Goal: Task Accomplishment & Management: Use online tool/utility

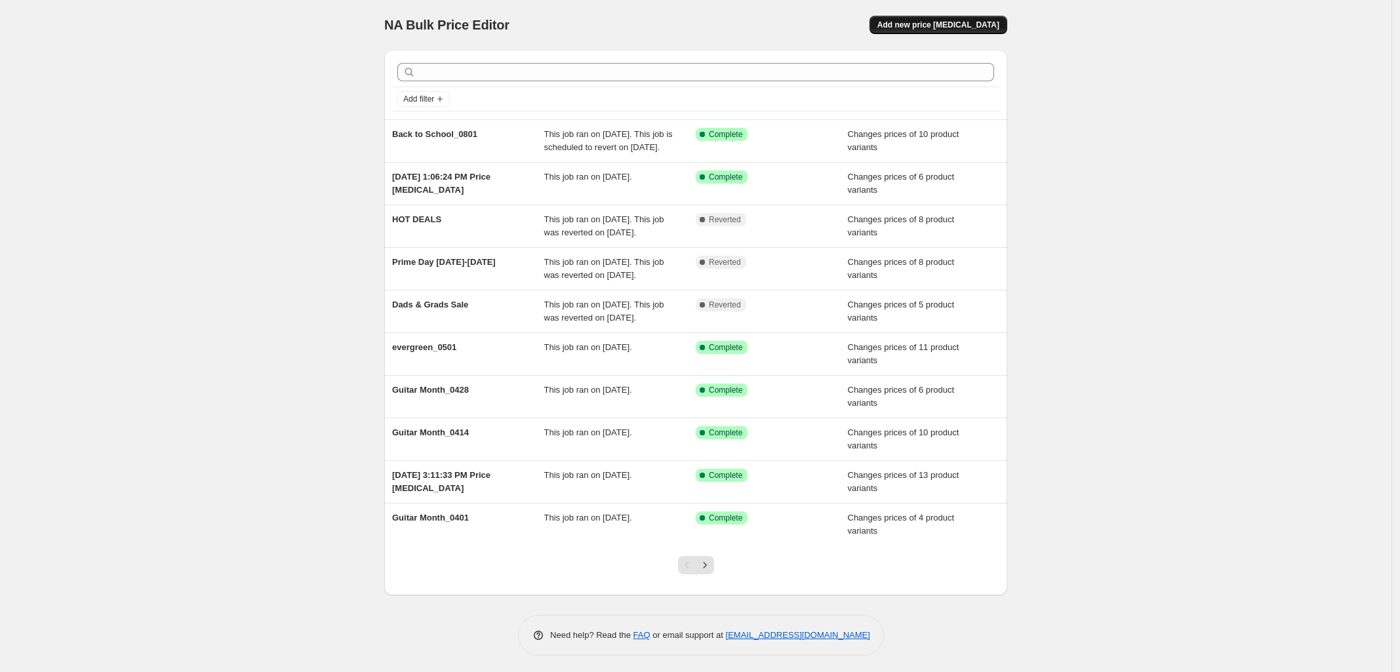
click at [969, 26] on span "Add new price [MEDICAL_DATA]" at bounding box center [939, 25] width 122 height 10
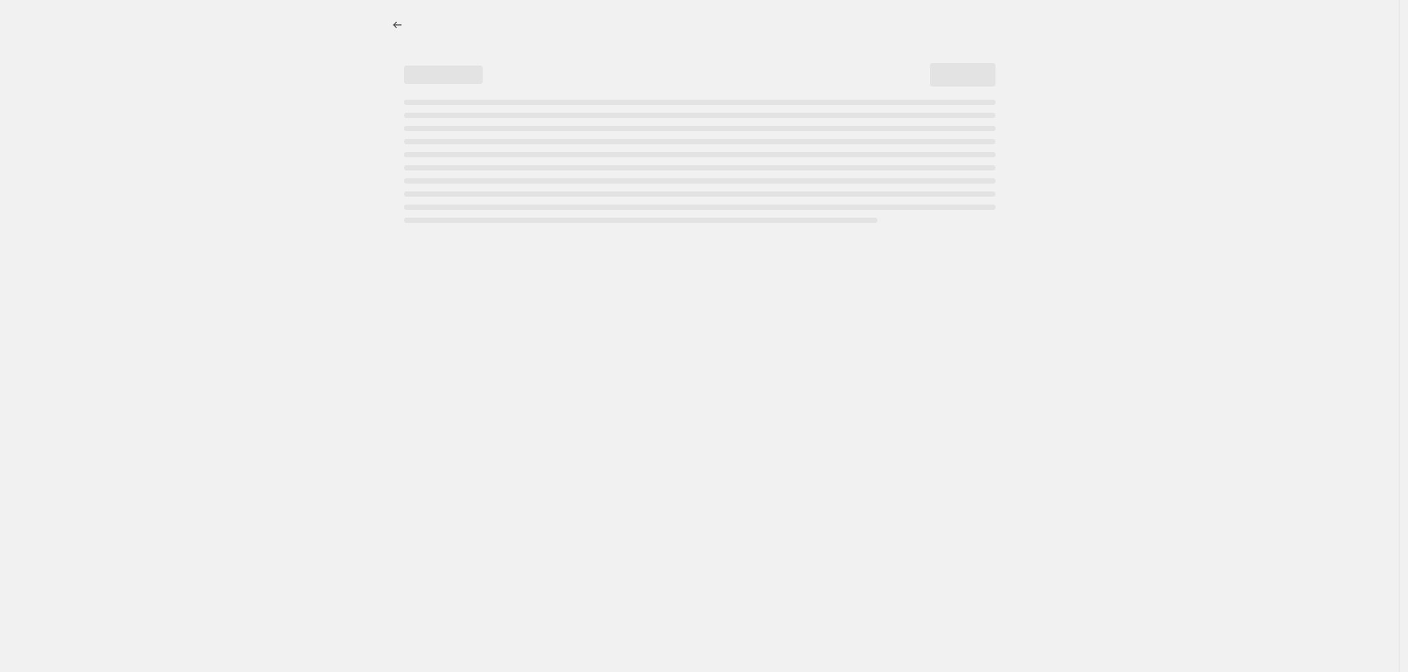
select select "percentage"
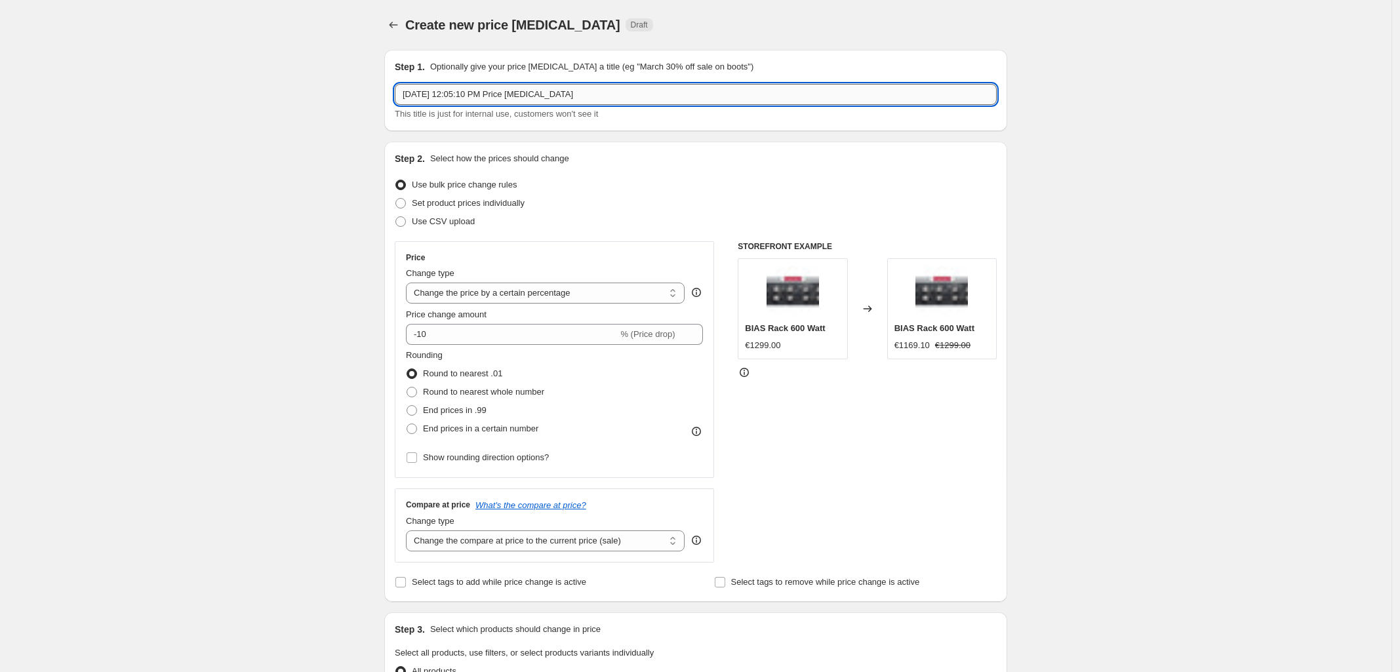
click at [447, 104] on input "[DATE] 12:05:10 PM Price [MEDICAL_DATA]" at bounding box center [696, 94] width 602 height 21
paste input "[DATE] - Pumpkin Spice is Back"
type input "[DATE] - Pumpkin Spice is Back"
click at [405, 205] on span at bounding box center [400, 203] width 10 height 10
click at [396, 199] on input "Set product prices individually" at bounding box center [395, 198] width 1 height 1
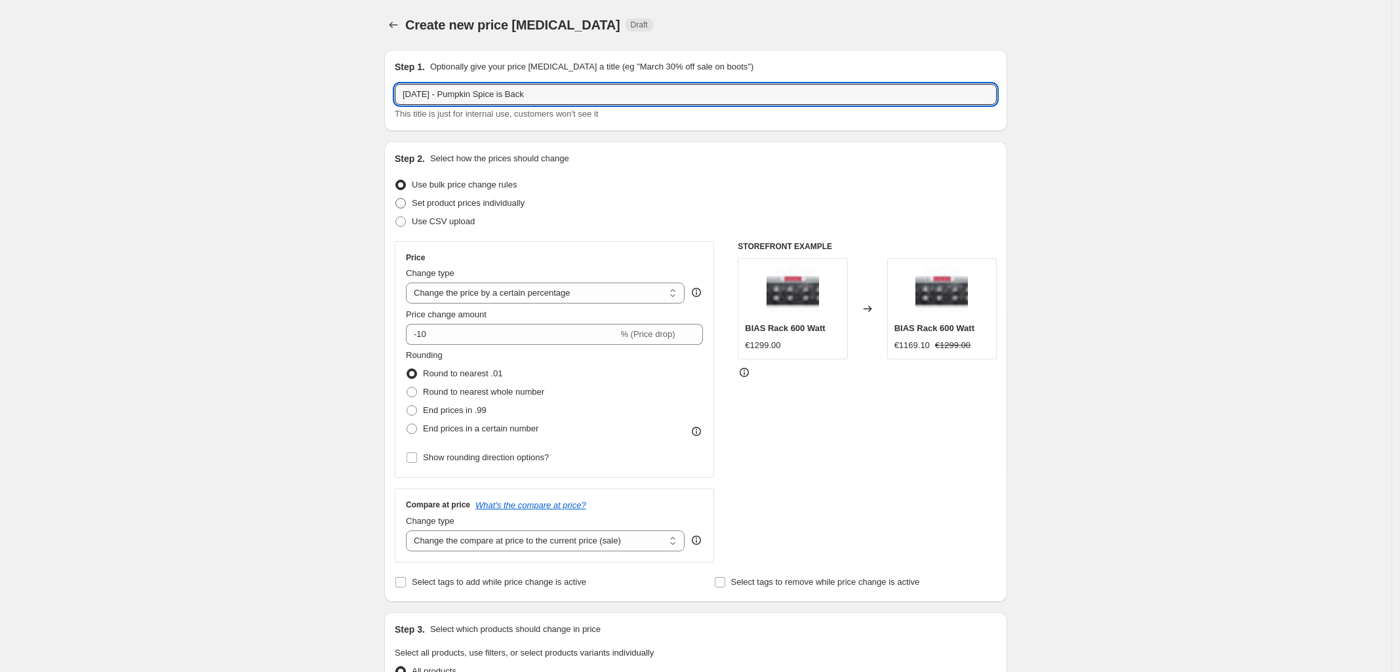
radio input "true"
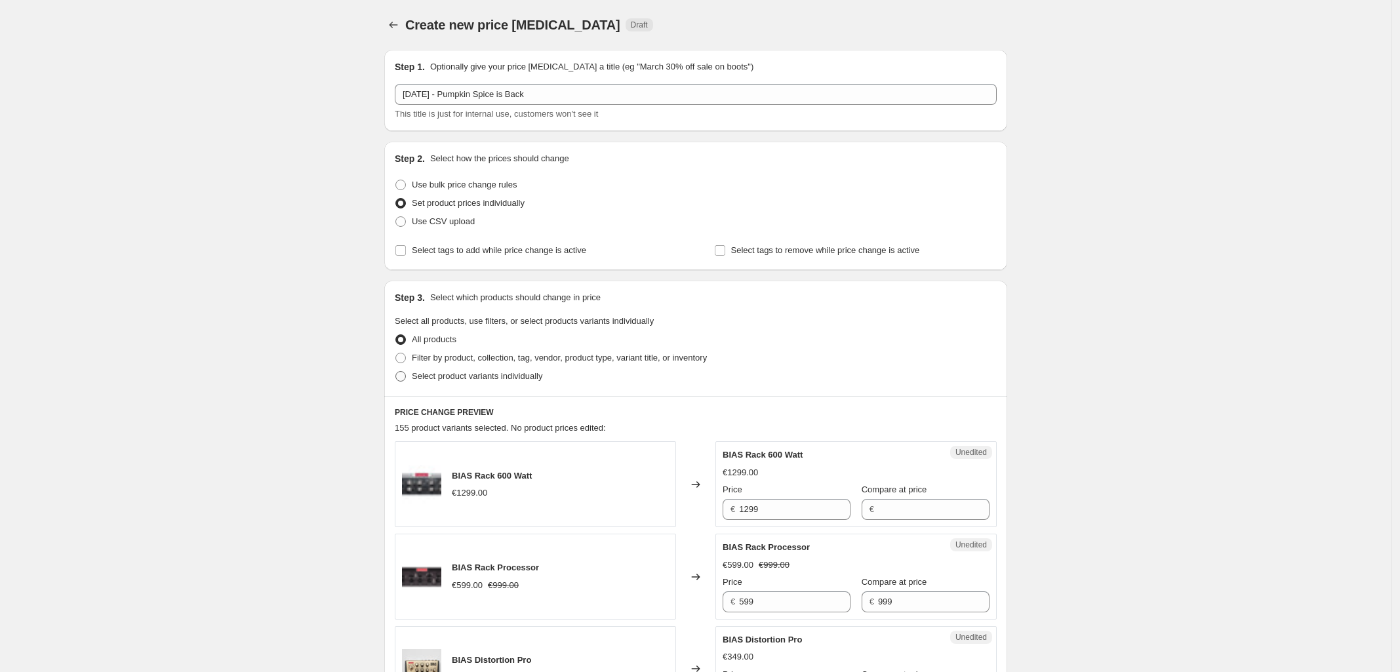
click at [402, 380] on span at bounding box center [400, 376] width 10 height 10
click at [396, 372] on input "Select product variants individually" at bounding box center [395, 371] width 1 height 1
radio input "true"
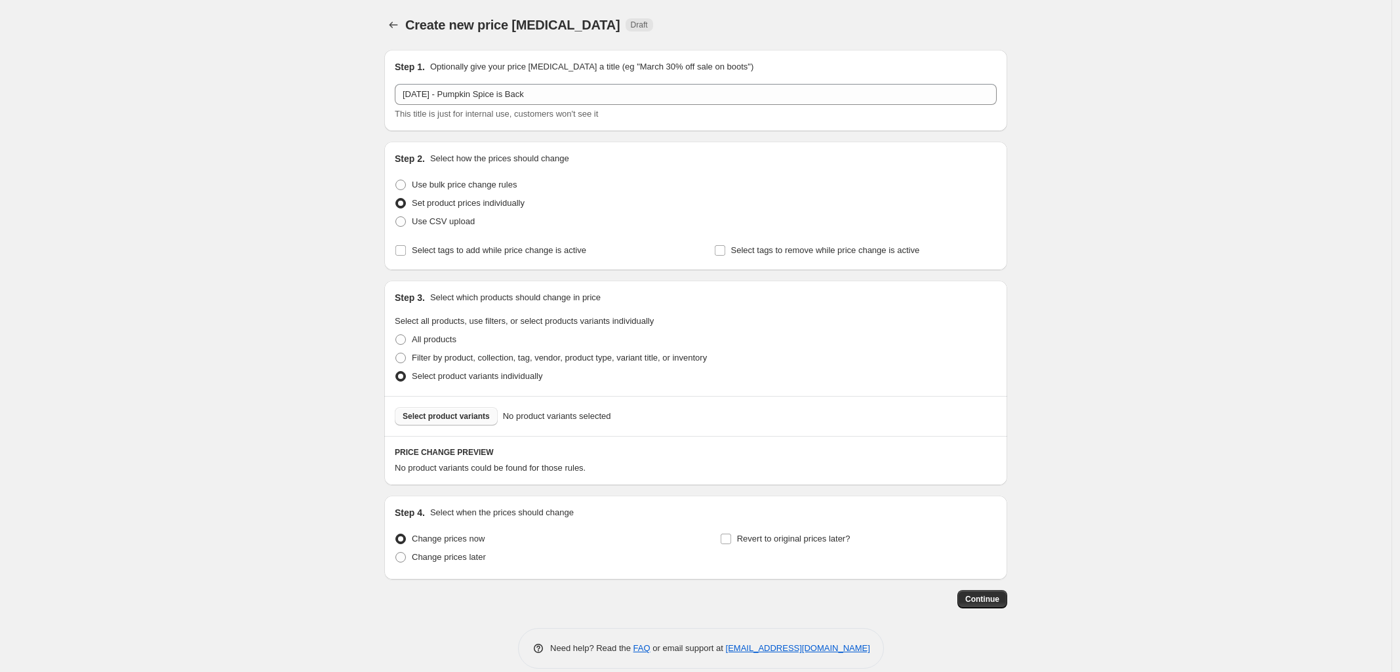
click at [459, 420] on span "Select product variants" at bounding box center [446, 416] width 87 height 10
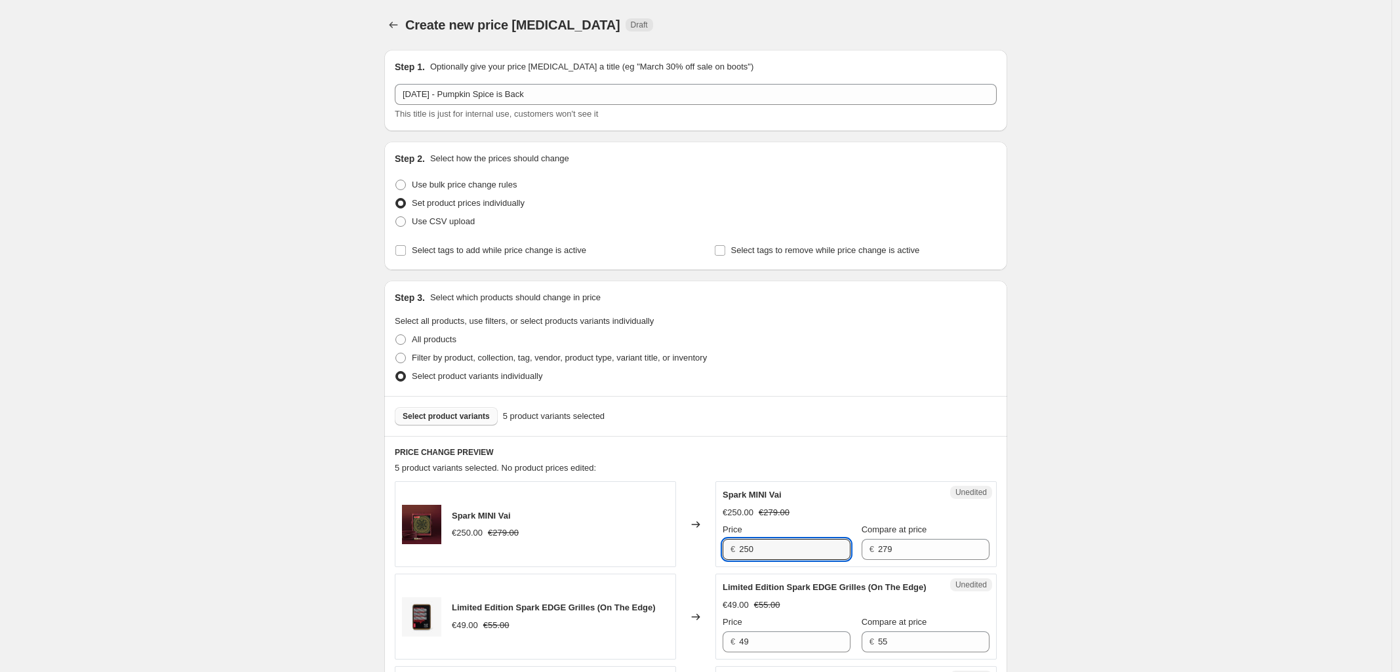
drag, startPoint x: 775, startPoint y: 550, endPoint x: 496, endPoint y: 527, distance: 279.7
click at [535, 526] on div "Spark MINI Vai €250.00 €279.00 Changed to Unedited Spark MINI Vai €250.00 €279.…" at bounding box center [696, 524] width 602 height 86
type input "245"
click at [1160, 452] on div "Create new price [MEDICAL_DATA]. This page is ready Create new price [MEDICAL_D…" at bounding box center [696, 589] width 1392 height 1179
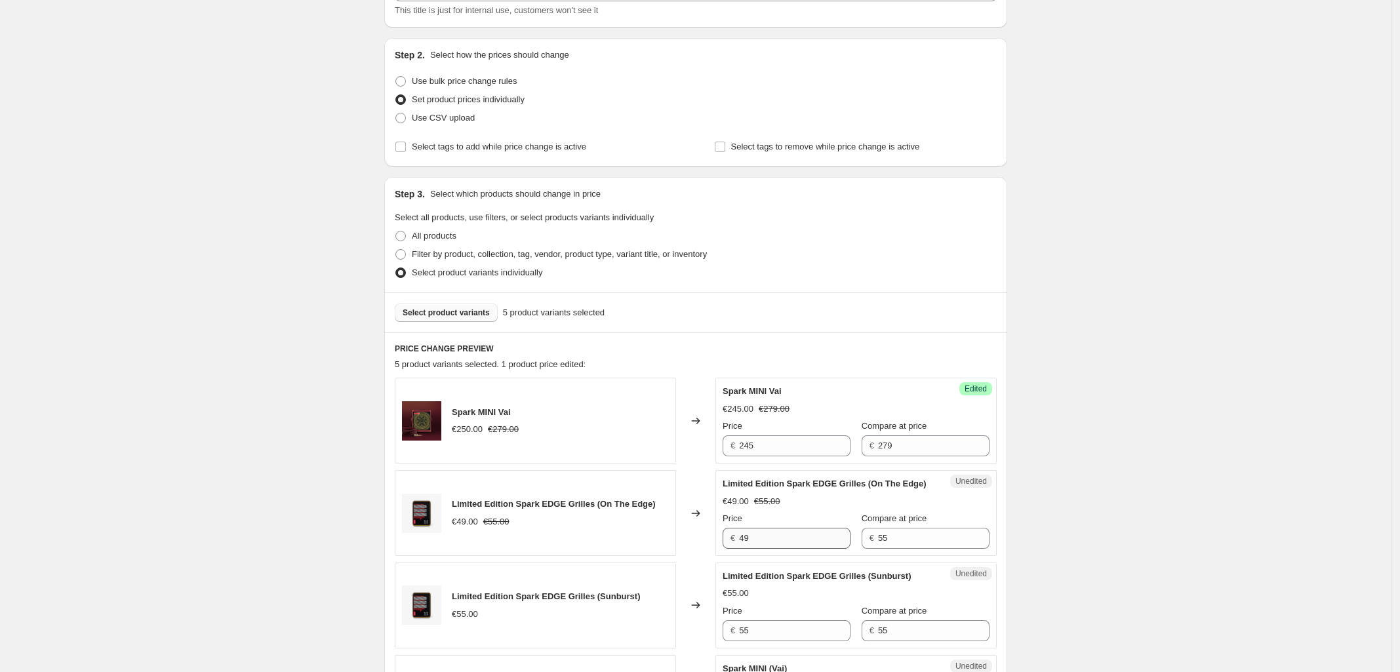
scroll to position [410, 0]
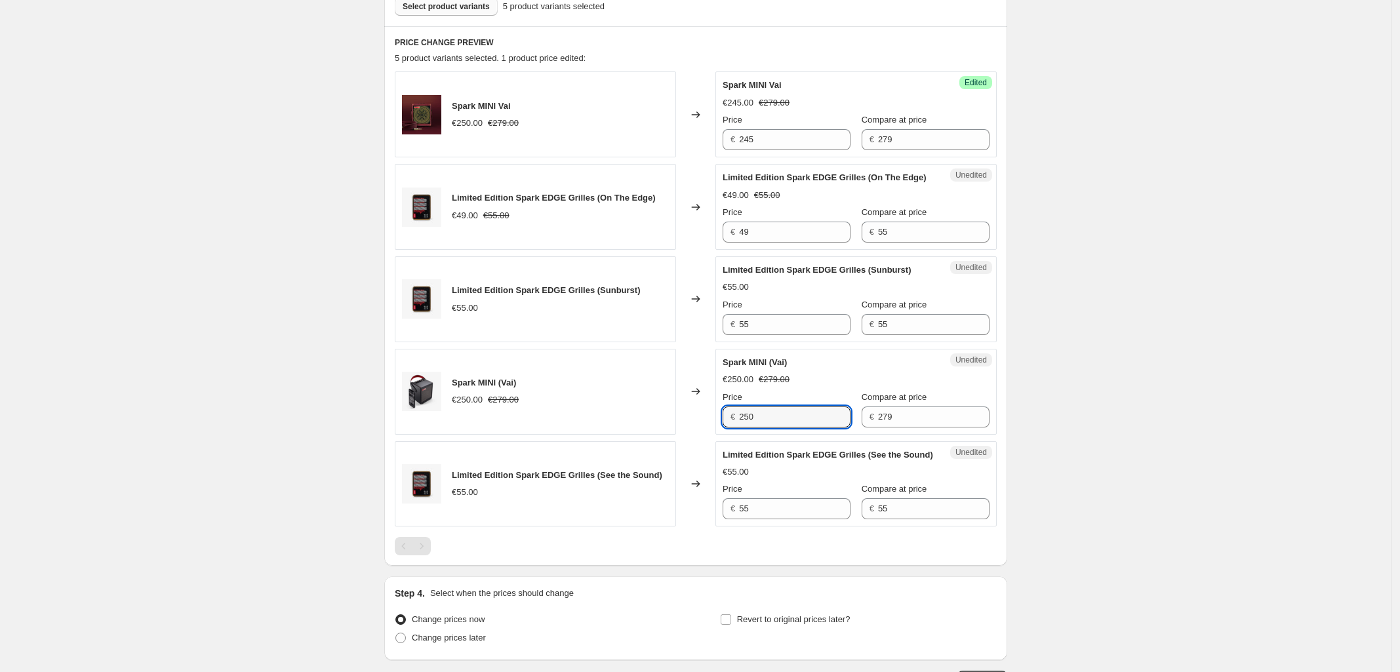
drag, startPoint x: 780, startPoint y: 430, endPoint x: 512, endPoint y: 397, distance: 270.2
click at [519, 398] on div "Spark MINI (Vai) €250.00 €279.00 Changed to Unedited Spark MINI (Vai) €250.00 €…" at bounding box center [696, 392] width 602 height 86
type input "245"
click at [1339, 424] on div "Create new price [MEDICAL_DATA]. This page is ready Create new price [MEDICAL_D…" at bounding box center [696, 179] width 1392 height 1179
drag, startPoint x: 771, startPoint y: 336, endPoint x: 620, endPoint y: 328, distance: 151.7
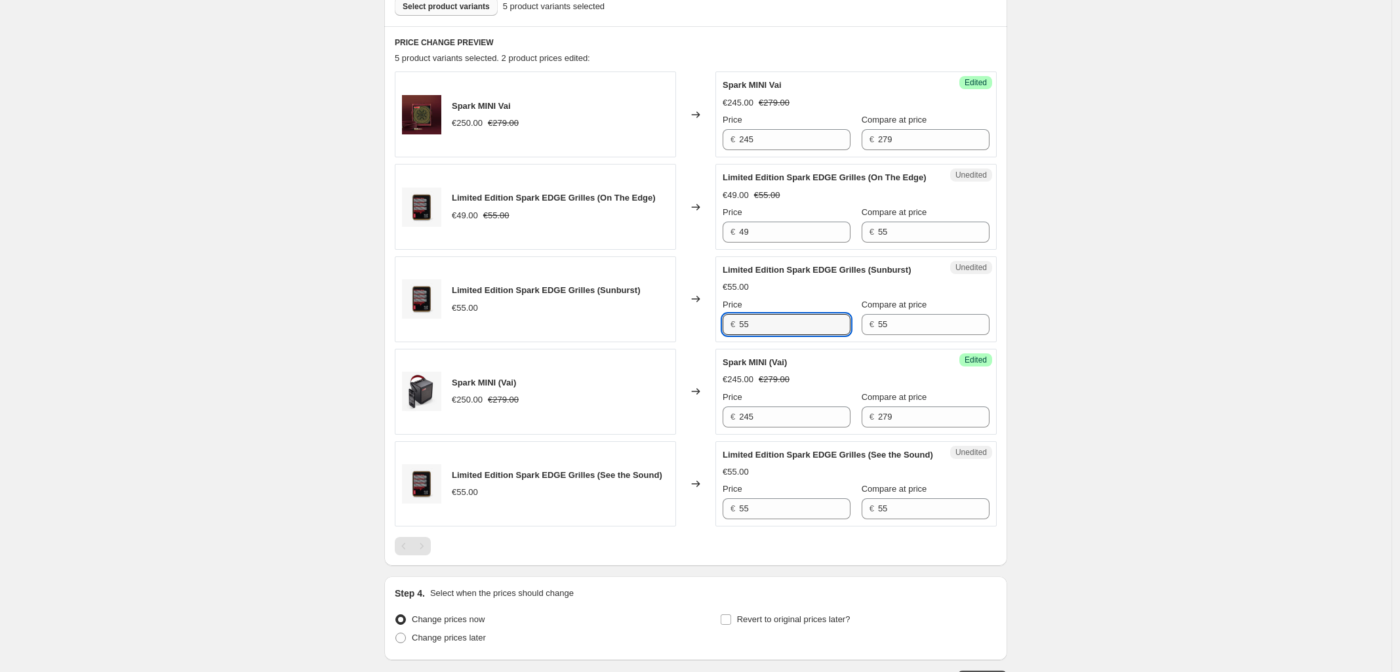
click at [636, 330] on div "Limited Edition Spark EDGE Grilles (Sunburst) €55.00 Changed to Unedited Limite…" at bounding box center [696, 299] width 602 height 86
type input "49"
drag, startPoint x: 765, startPoint y: 538, endPoint x: 636, endPoint y: 529, distance: 129.5
click at [653, 527] on div "Limited Edition Spark EDGE Grilles (See the Sound) €55.00 Changed to Unedited L…" at bounding box center [696, 484] width 602 height 86
type input "49"
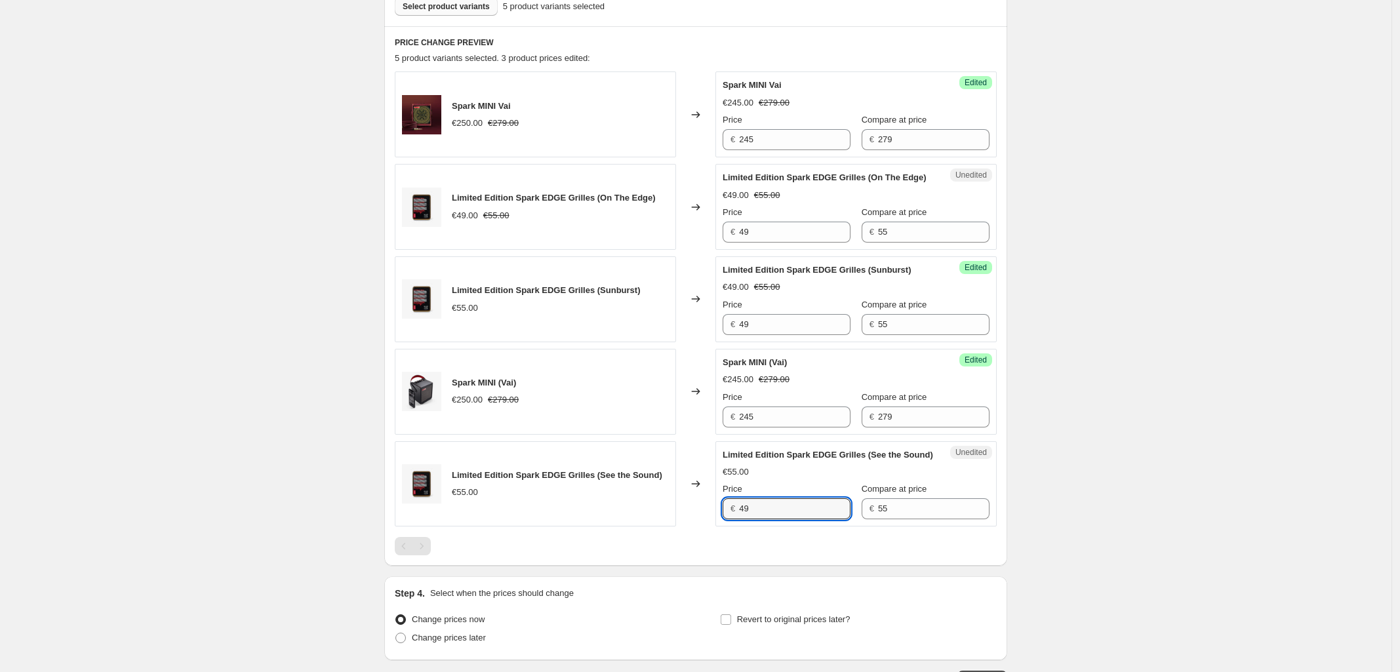
click at [1167, 359] on div "Create new price [MEDICAL_DATA]. This page is ready Create new price [MEDICAL_D…" at bounding box center [696, 179] width 1392 height 1179
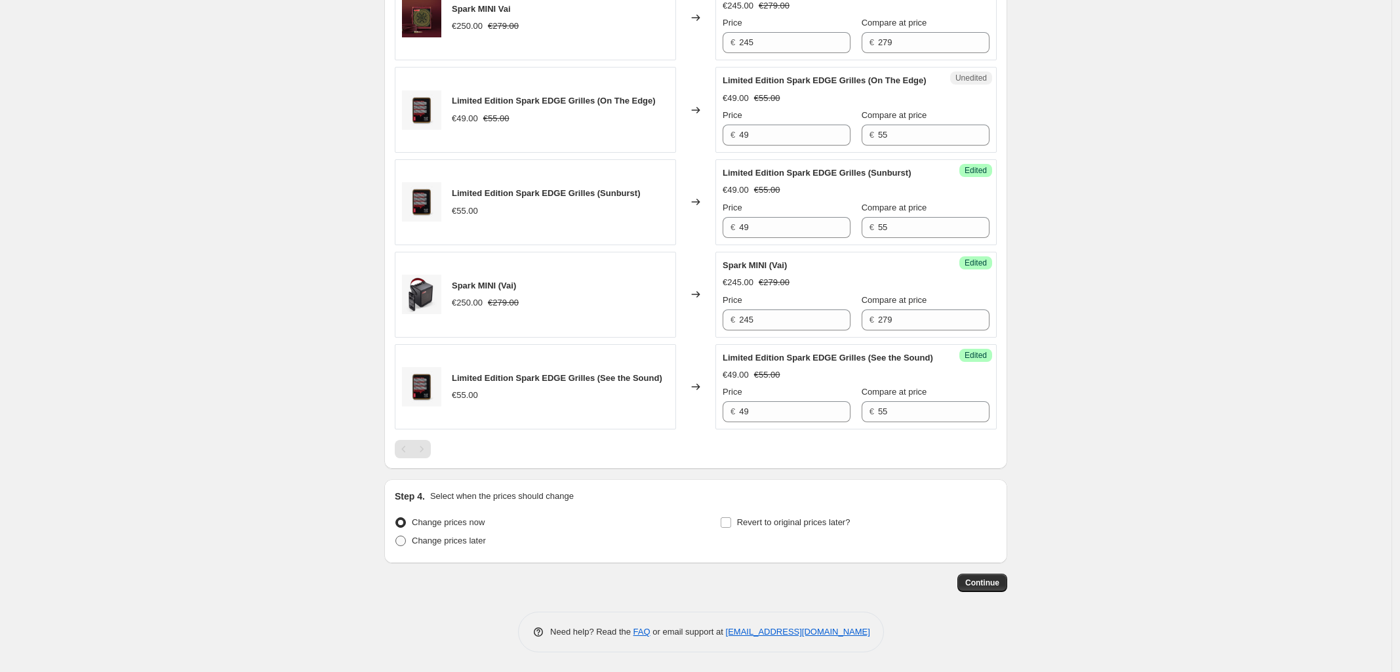
click at [402, 537] on span at bounding box center [400, 541] width 10 height 10
click at [396, 536] on input "Change prices later" at bounding box center [395, 536] width 1 height 1
radio input "true"
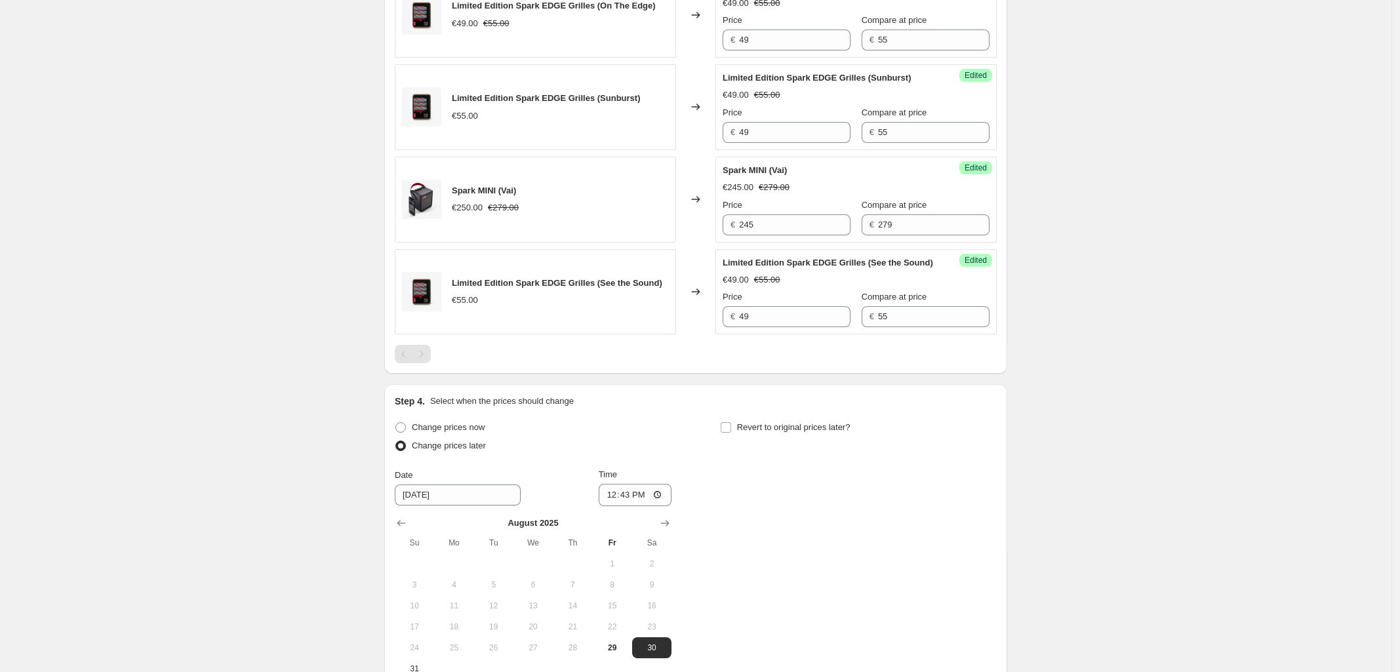
scroll to position [699, 0]
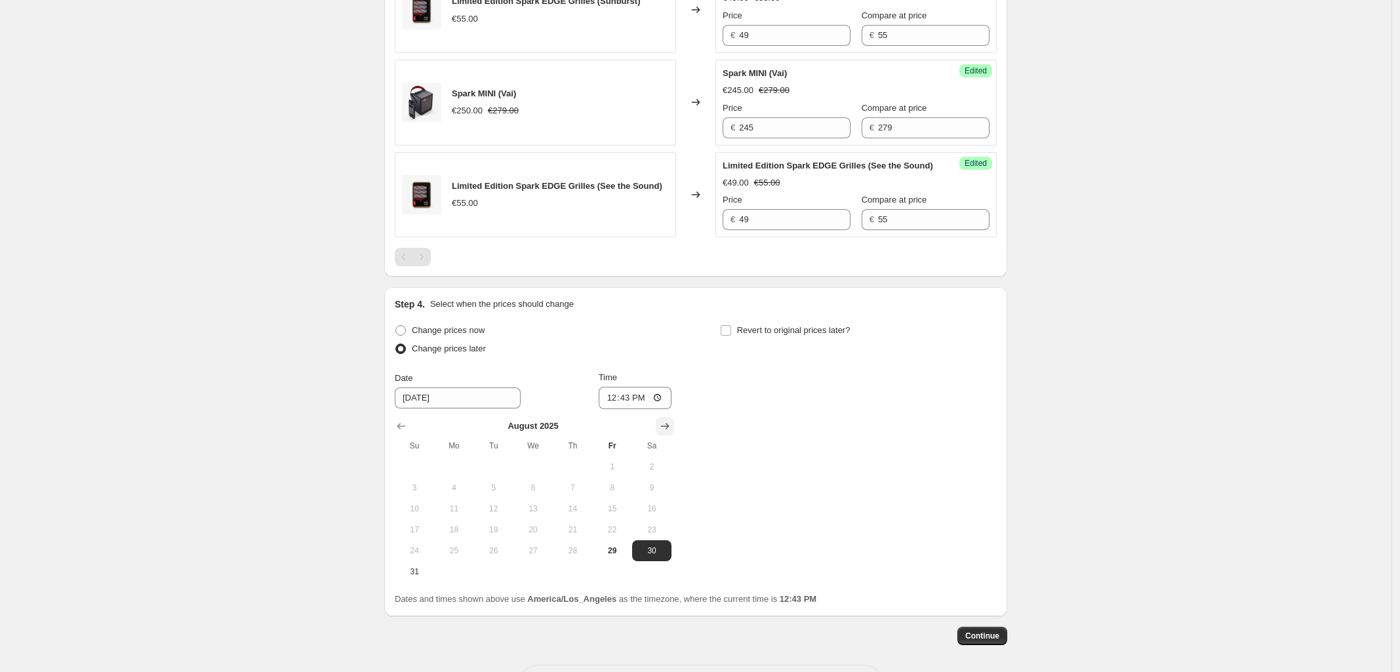
click at [668, 433] on icon "Show next month, September 2025" at bounding box center [664, 426] width 13 height 13
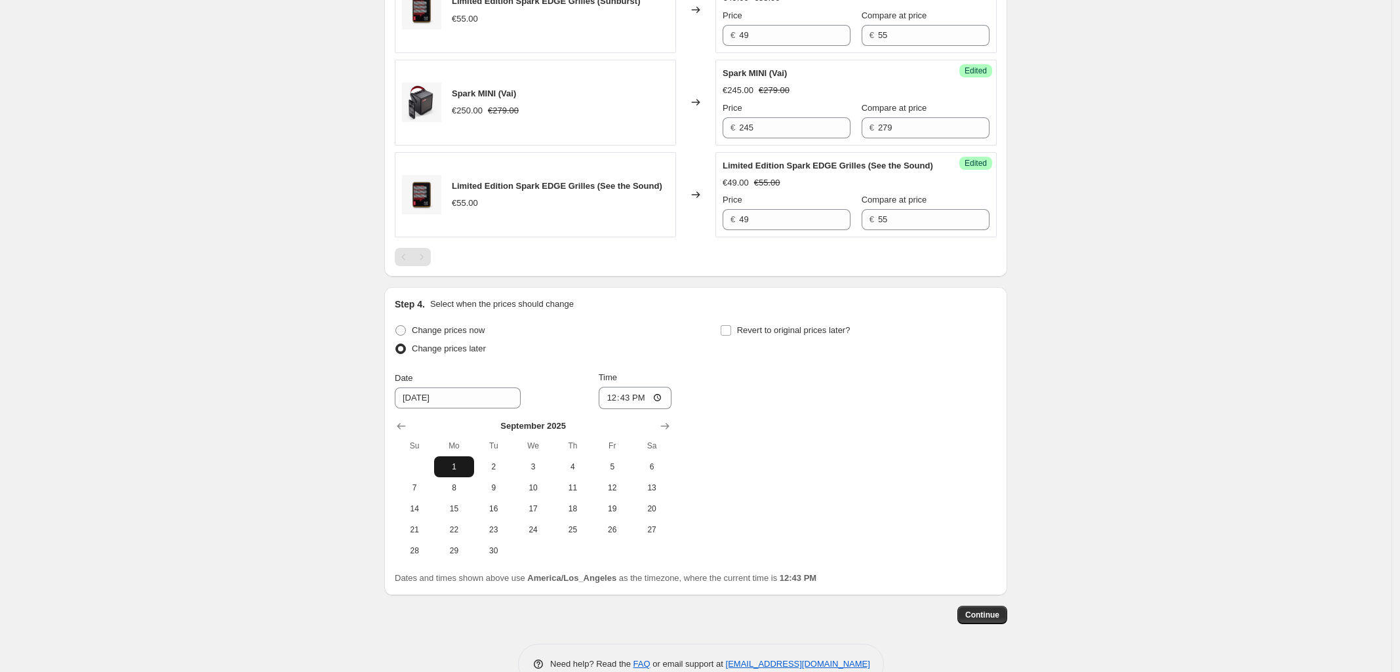
click at [461, 472] on span "1" at bounding box center [453, 467] width 29 height 10
type input "[DATE]"
click at [670, 409] on input "12:43" at bounding box center [635, 398] width 73 height 22
click at [660, 409] on input "12:43" at bounding box center [635, 398] width 73 height 22
click at [897, 459] on div "Change prices now Change prices later Date [DATE] Time 00:00 [DATE] Su Mo Tu We…" at bounding box center [696, 441] width 602 height 240
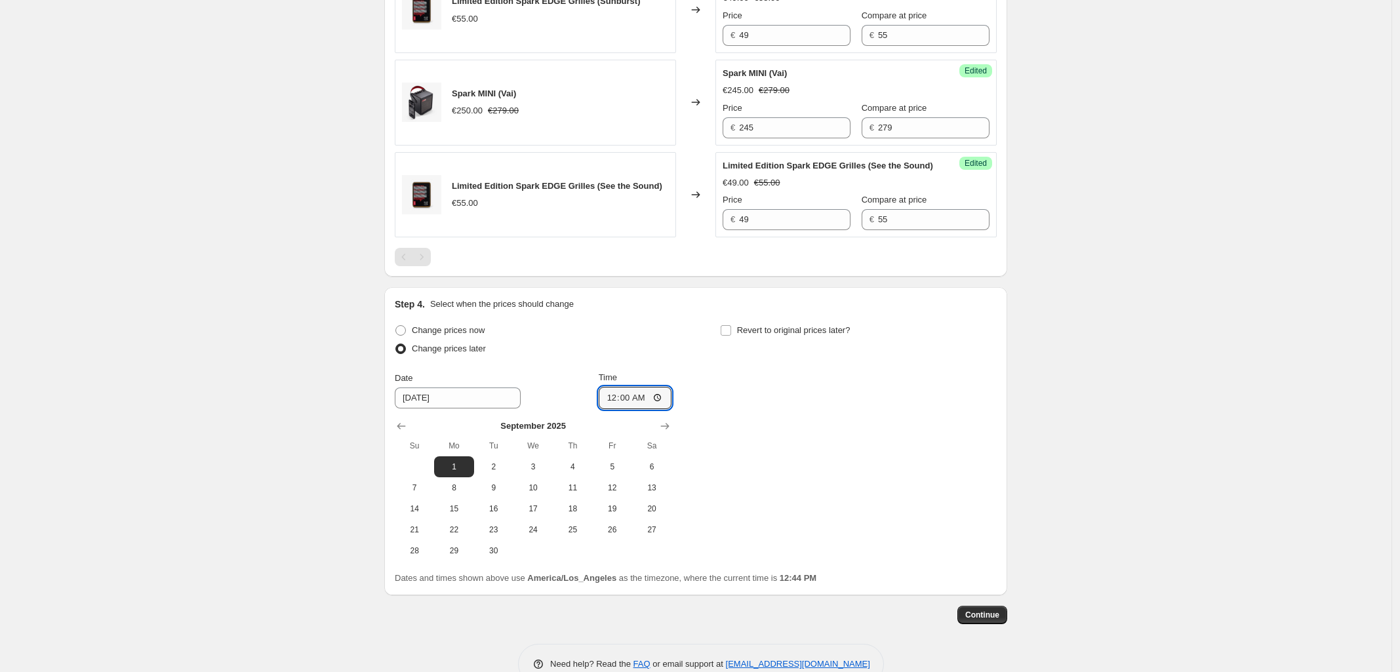
type input "00:00"
click at [729, 336] on input "Revert to original prices later?" at bounding box center [726, 330] width 10 height 10
checkbox input "true"
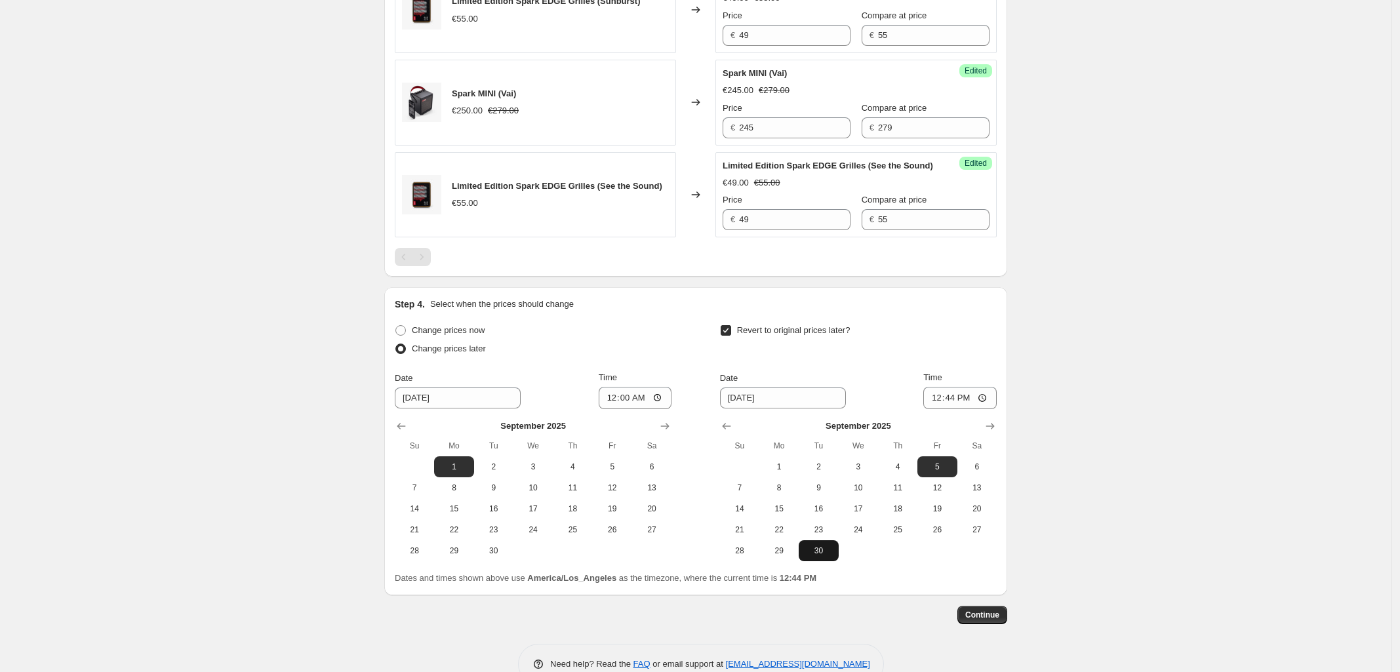
click at [825, 561] on button "30" at bounding box center [818, 550] width 39 height 21
type input "[DATE]"
click at [942, 409] on input "12:44" at bounding box center [959, 398] width 73 height 22
click at [992, 409] on input "12:44" at bounding box center [959, 398] width 73 height 22
type input "23:59"
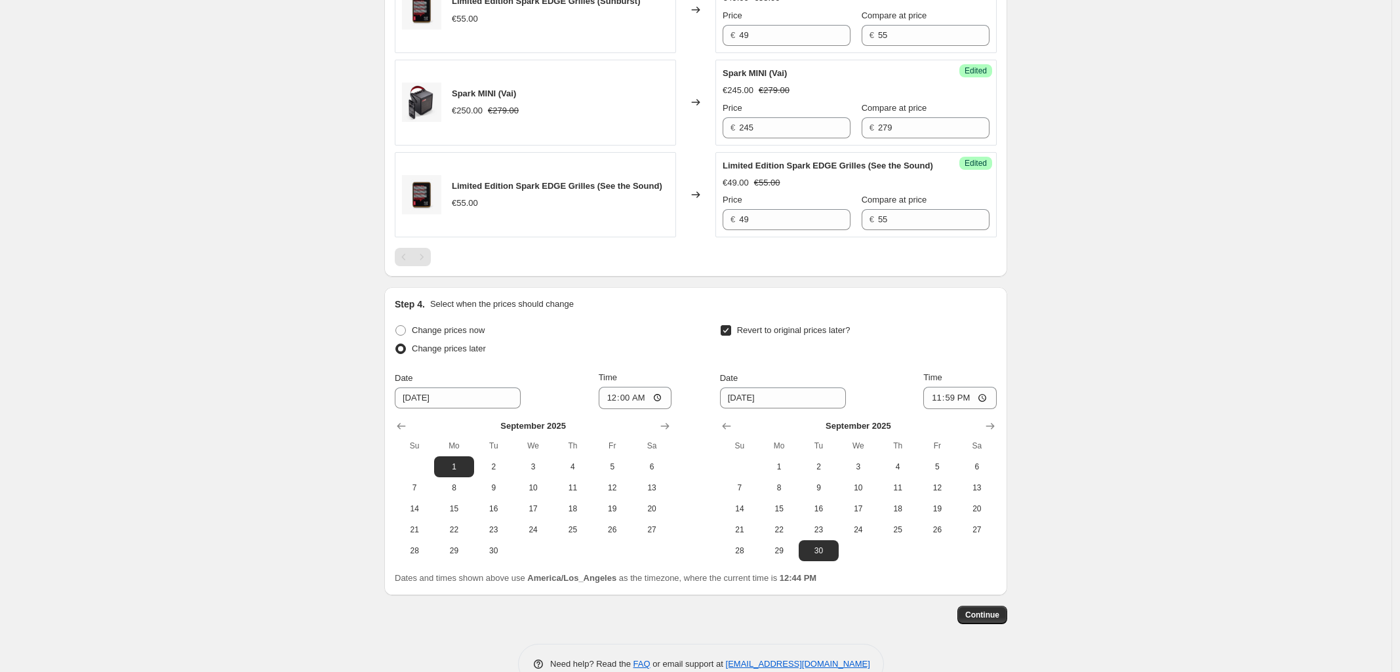
click at [980, 361] on div "Revert to original prices later?" at bounding box center [858, 340] width 277 height 39
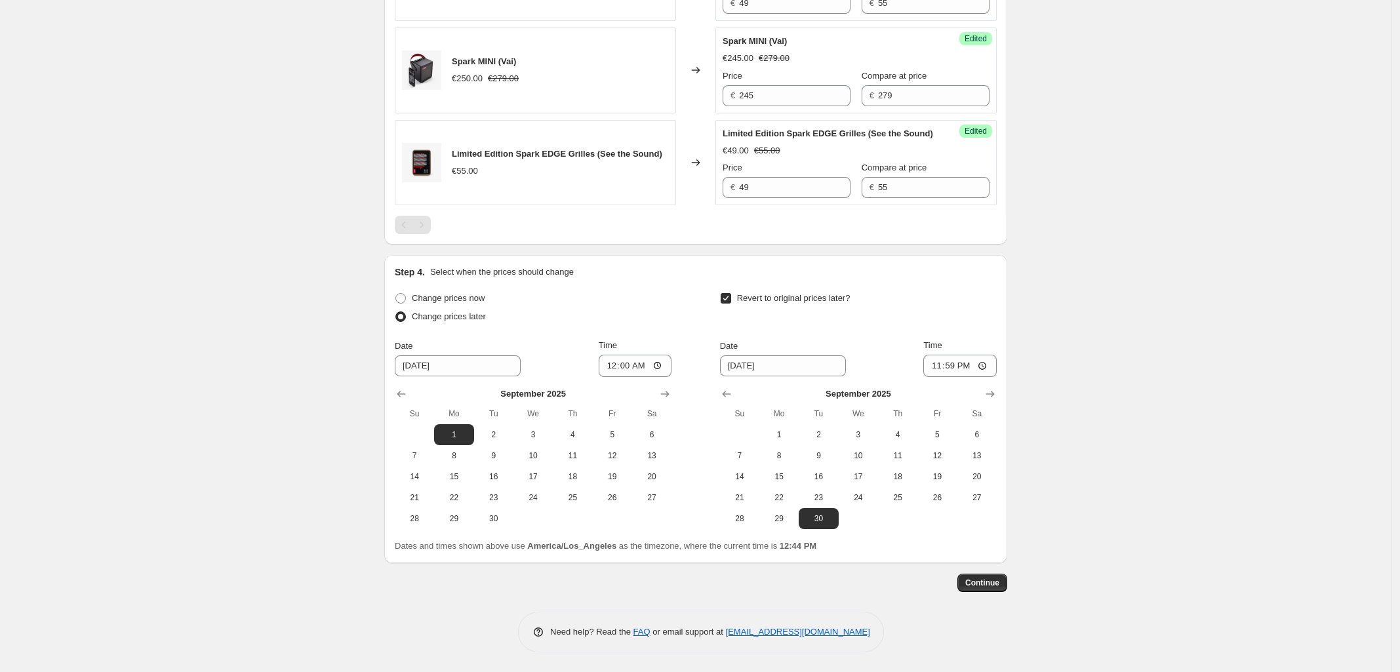
scroll to position [759, 0]
click at [999, 578] on span "Continue" at bounding box center [982, 583] width 34 height 10
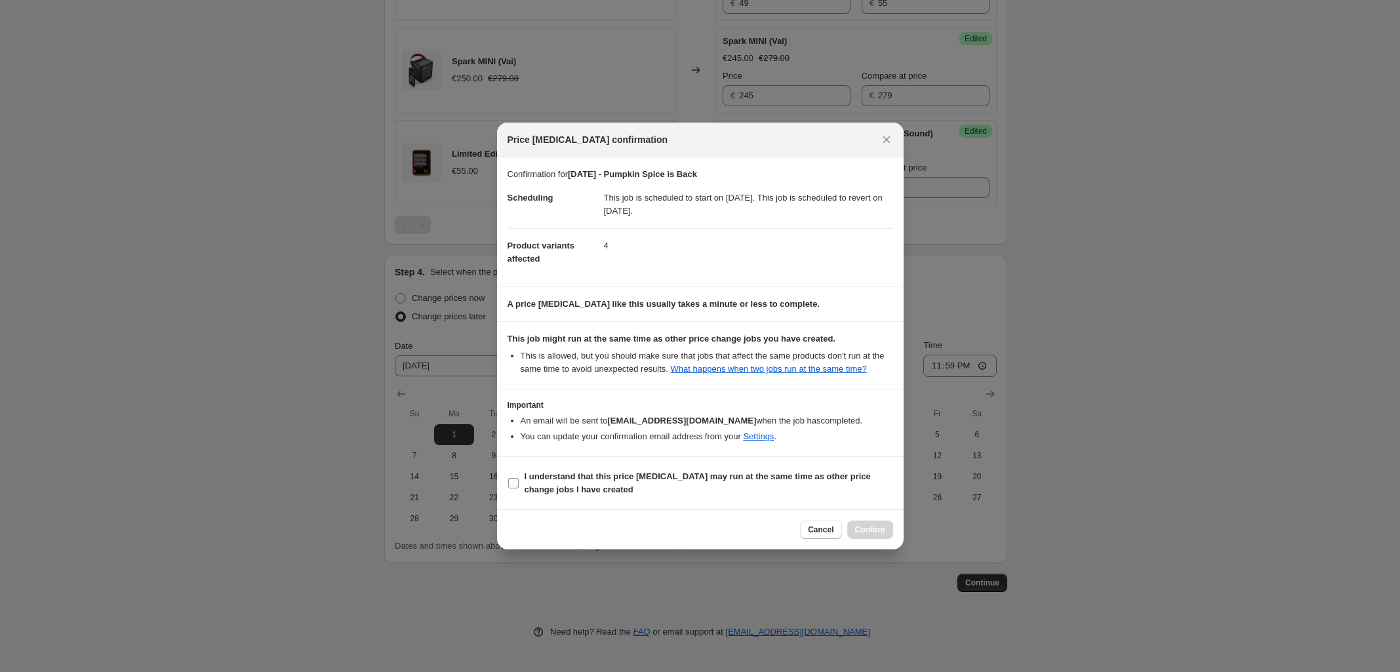
click at [518, 485] on span ":r24:" at bounding box center [514, 483] width 12 height 12
click at [512, 485] on input "I understand that this price [MEDICAL_DATA] may run at the same time as other p…" at bounding box center [513, 483] width 10 height 10
checkbox input "true"
click at [868, 527] on span "Confirm" at bounding box center [870, 530] width 30 height 10
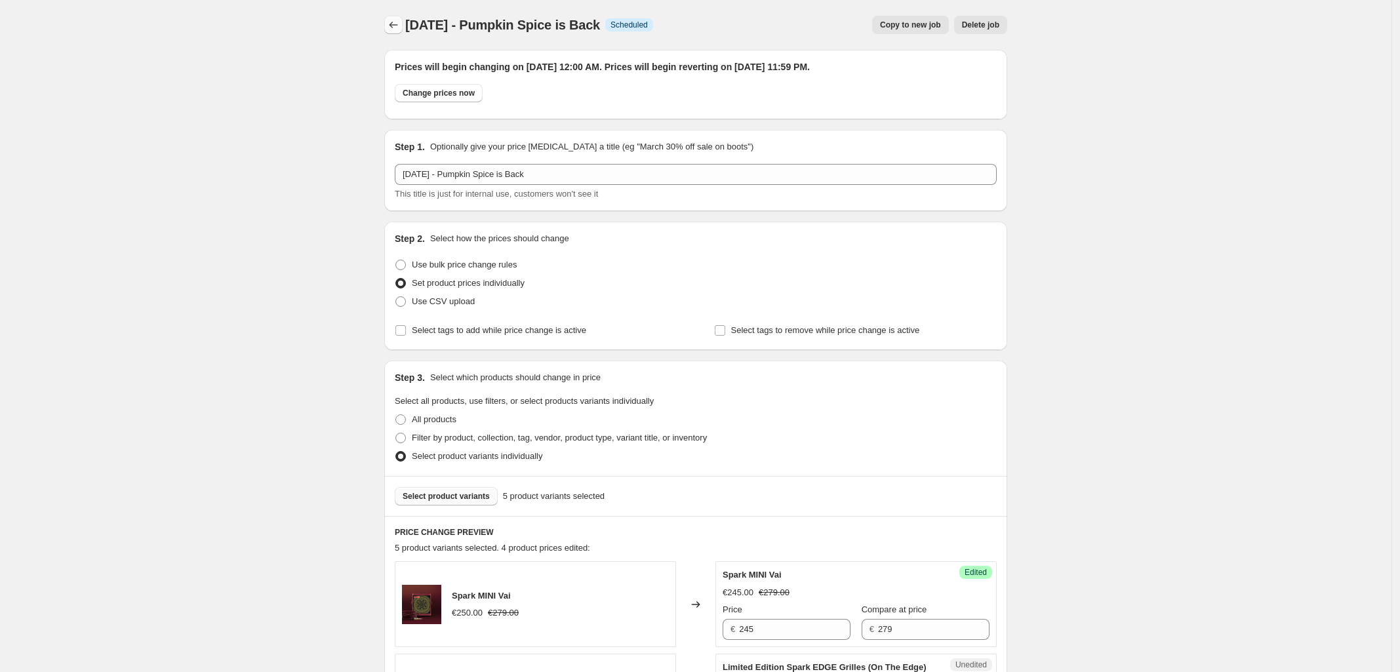
click at [392, 26] on icon "Price change jobs" at bounding box center [393, 24] width 13 height 13
